Goal: Task Accomplishment & Management: Use online tool/utility

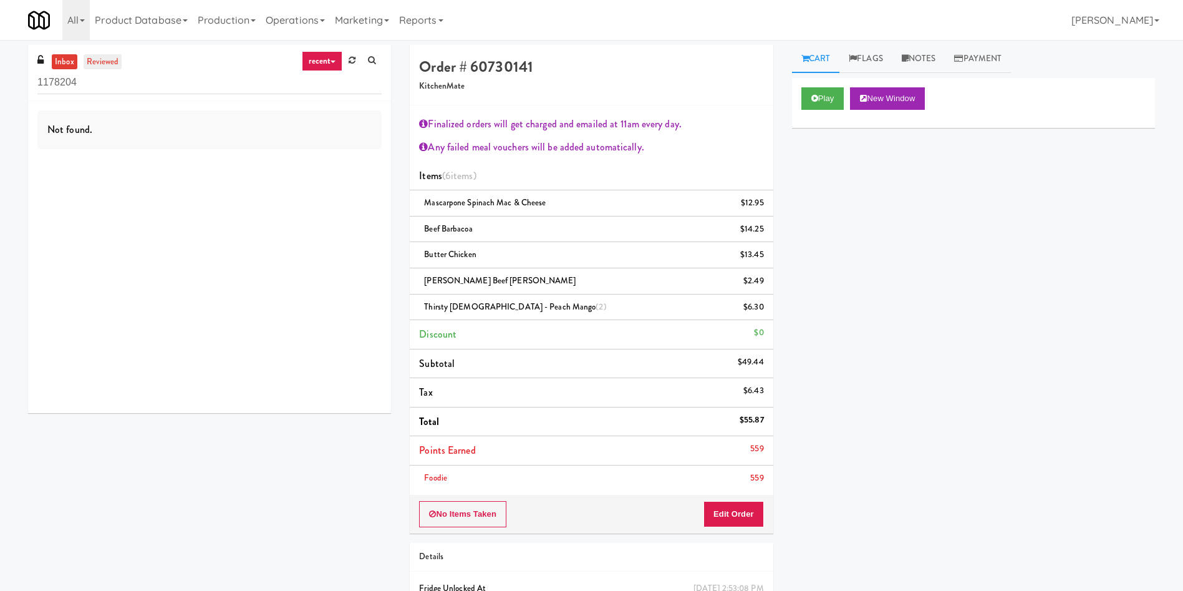
click at [114, 61] on link "reviewed" at bounding box center [103, 62] width 39 height 16
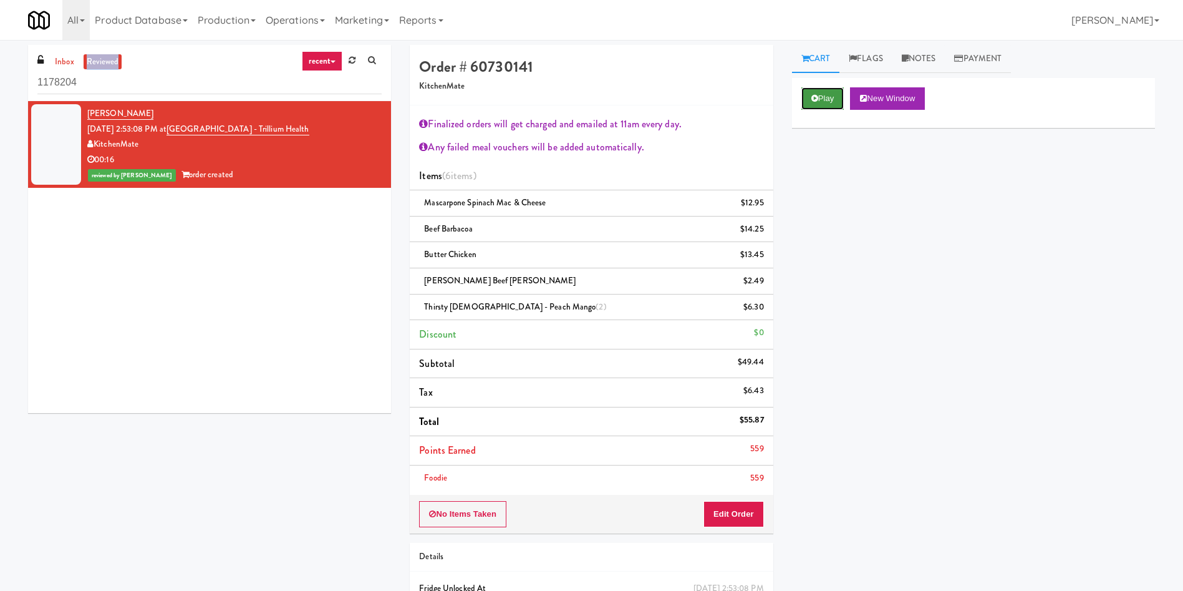
click at [823, 91] on button "Play" at bounding box center [822, 98] width 43 height 22
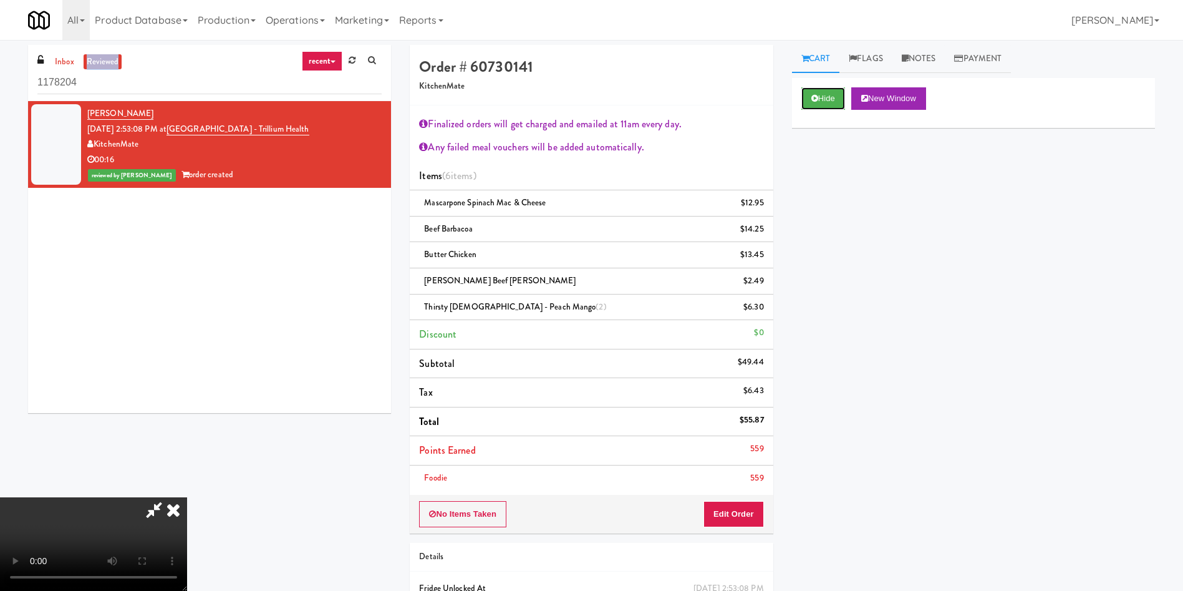
scroll to position [94, 0]
click at [187, 497] on video at bounding box center [93, 544] width 187 height 94
click at [168, 497] on icon at bounding box center [154, 509] width 29 height 25
click at [187, 497] on video at bounding box center [93, 544] width 187 height 94
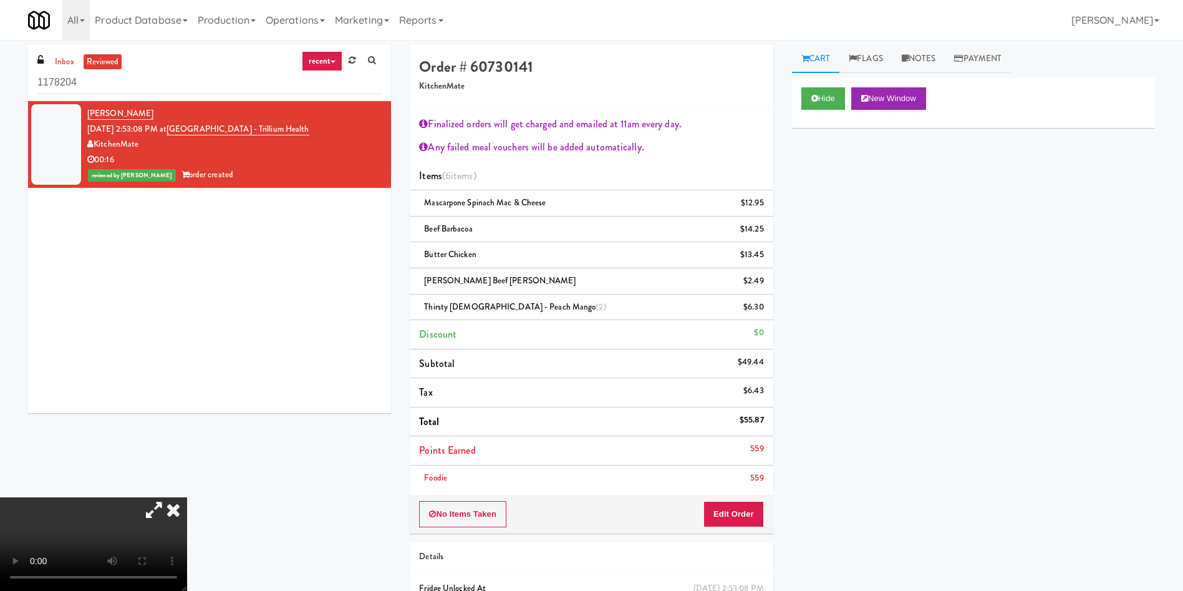
click at [187, 497] on video at bounding box center [93, 544] width 187 height 94
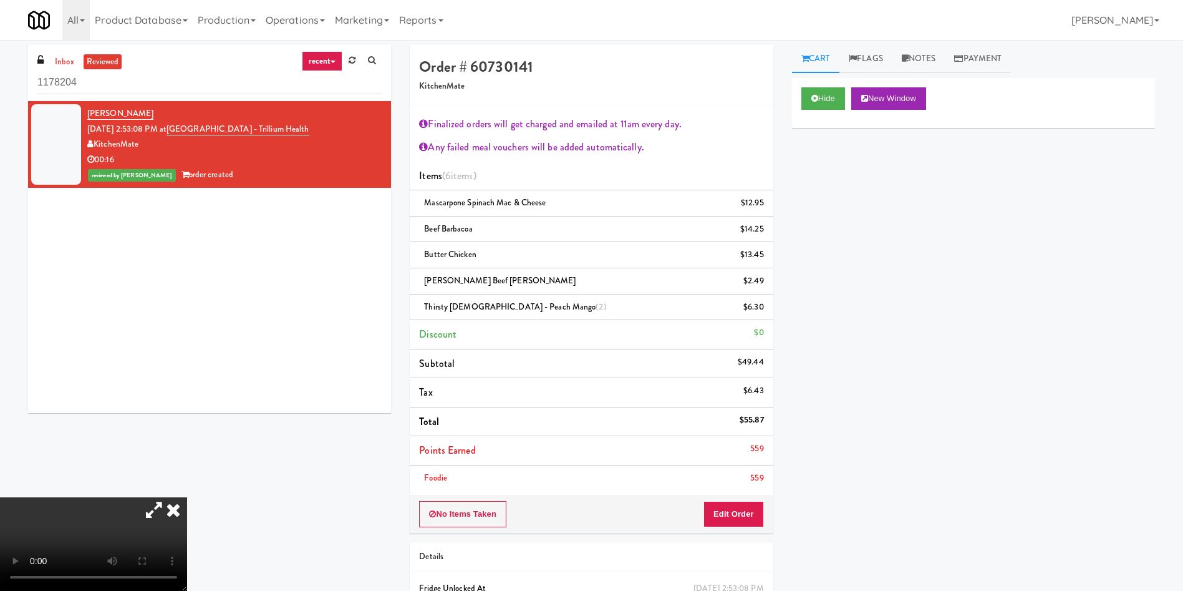
click at [187, 497] on video at bounding box center [93, 544] width 187 height 94
click at [187, 497] on icon at bounding box center [173, 509] width 27 height 25
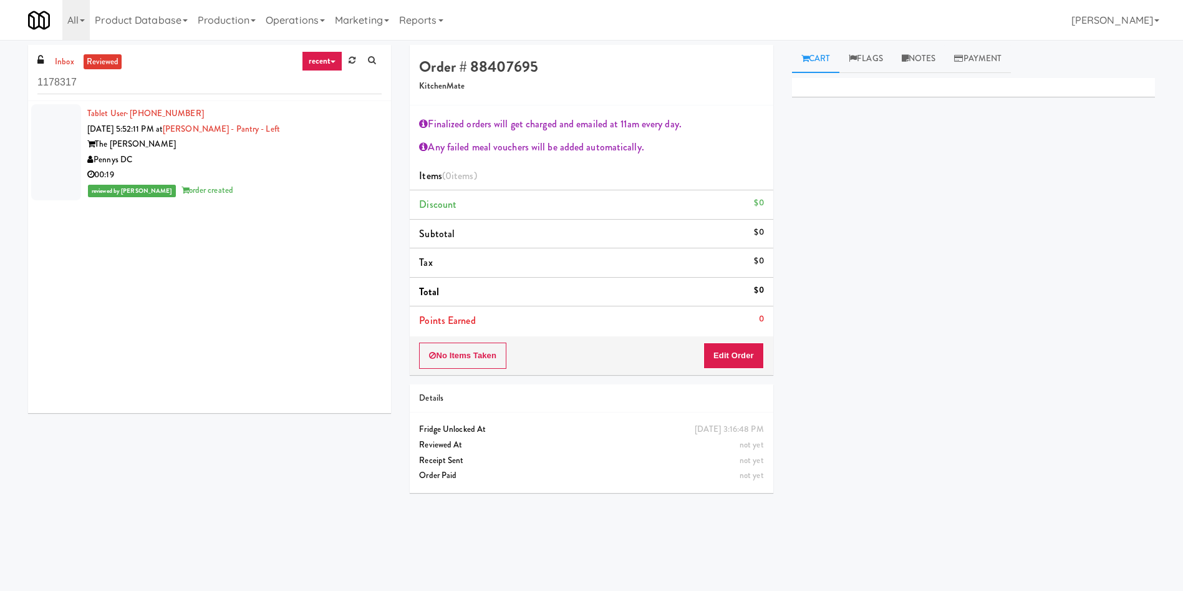
click at [64, 127] on div at bounding box center [56, 152] width 50 height 96
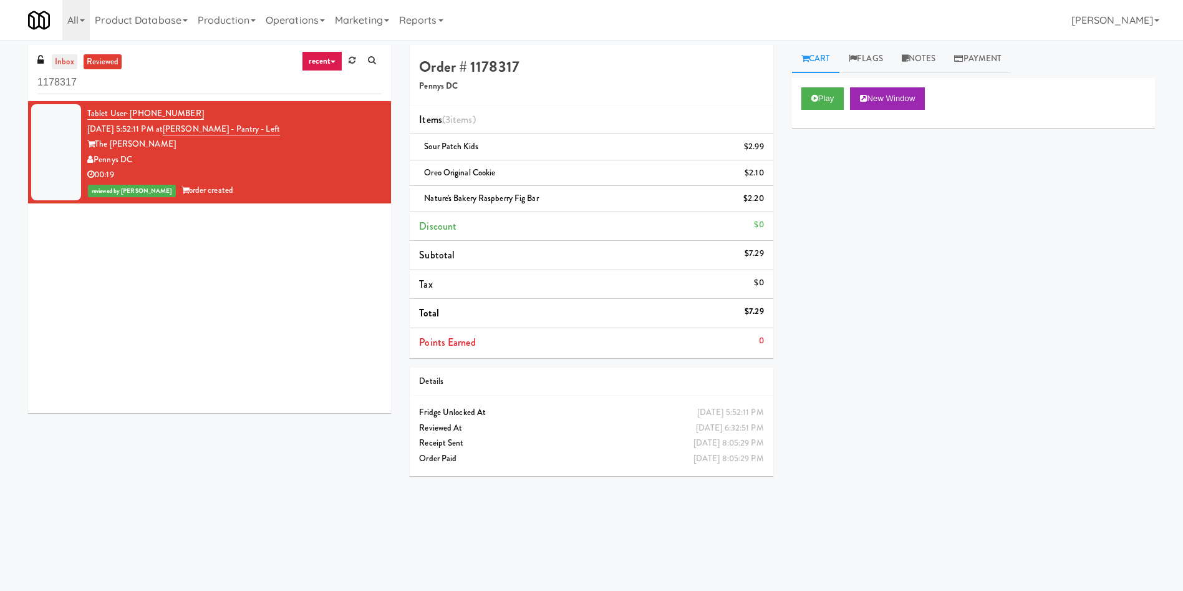
click at [61, 64] on link "inbox" at bounding box center [65, 62] width 26 height 16
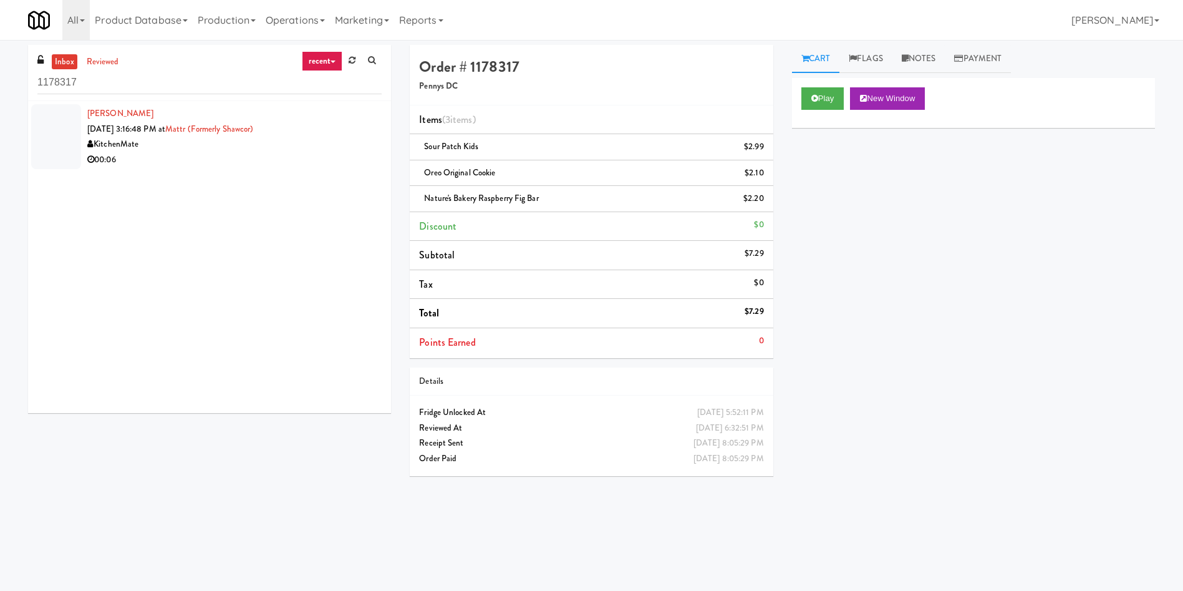
click at [76, 137] on div at bounding box center [56, 136] width 50 height 65
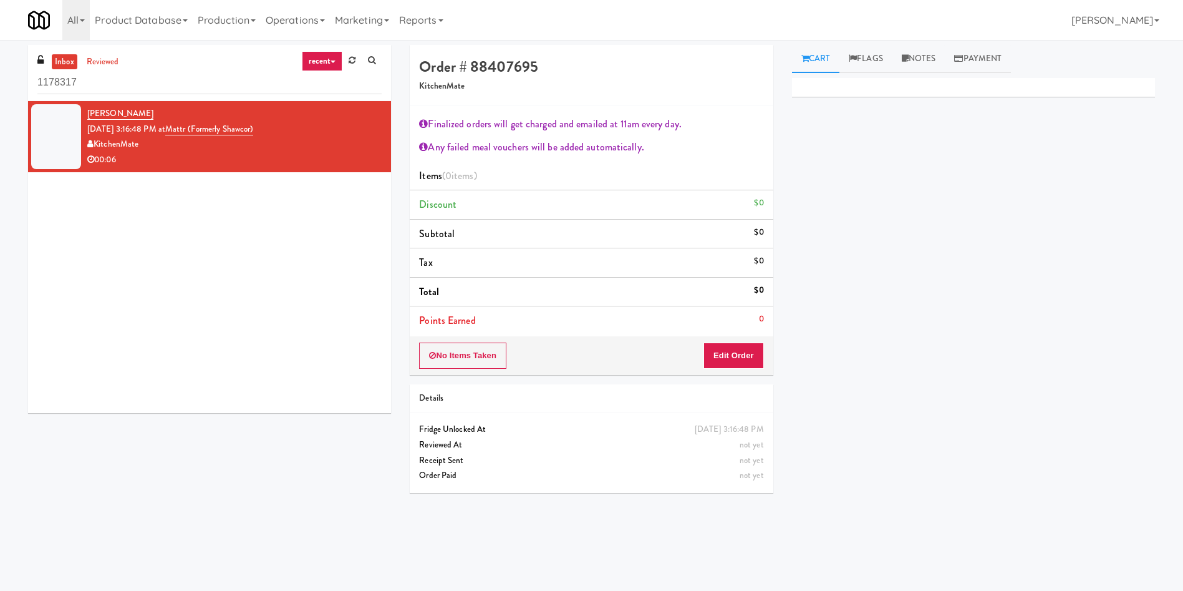
click at [822, 62] on link "Cart" at bounding box center [816, 59] width 48 height 28
click at [731, 341] on div "No Items Taken Edit Order" at bounding box center [591, 355] width 363 height 39
drag, startPoint x: 734, startPoint y: 356, endPoint x: 765, endPoint y: 332, distance: 39.1
click at [734, 358] on button "Edit Order" at bounding box center [734, 355] width 61 height 26
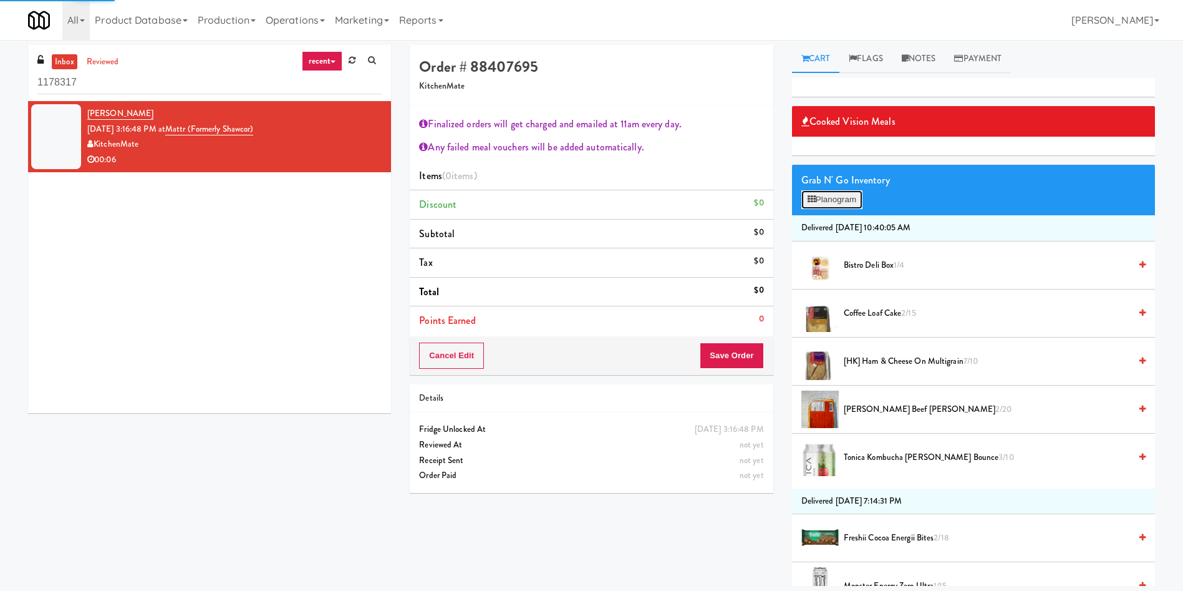
click at [847, 198] on button "Planogram" at bounding box center [831, 199] width 61 height 19
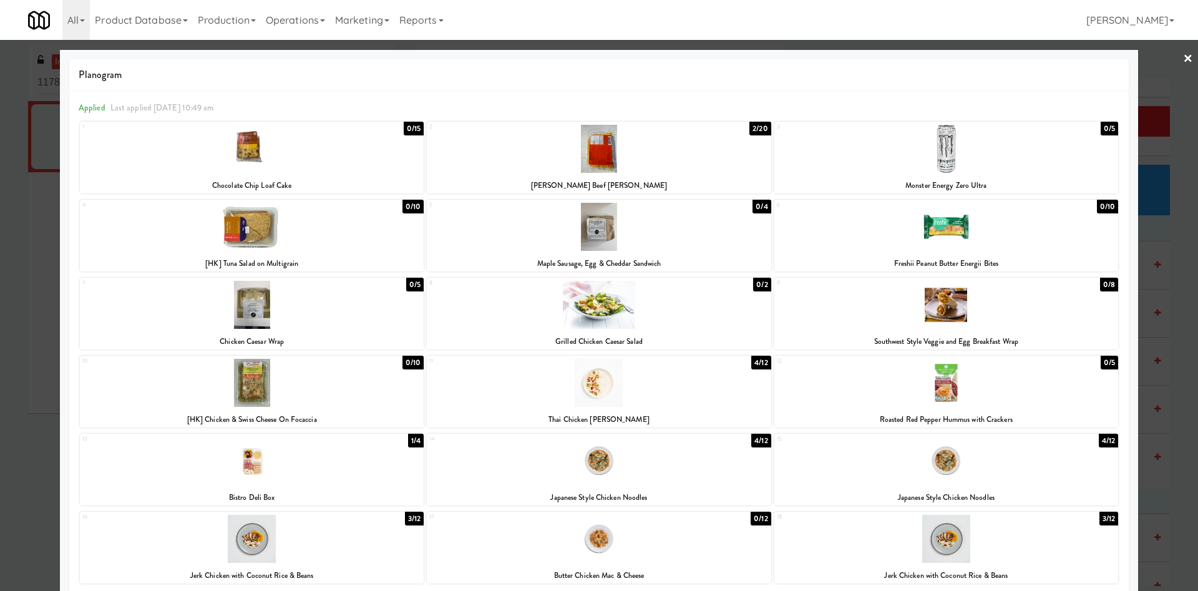
click at [1136, 80] on div at bounding box center [599, 295] width 1198 height 591
